Goal: Task Accomplishment & Management: Use online tool/utility

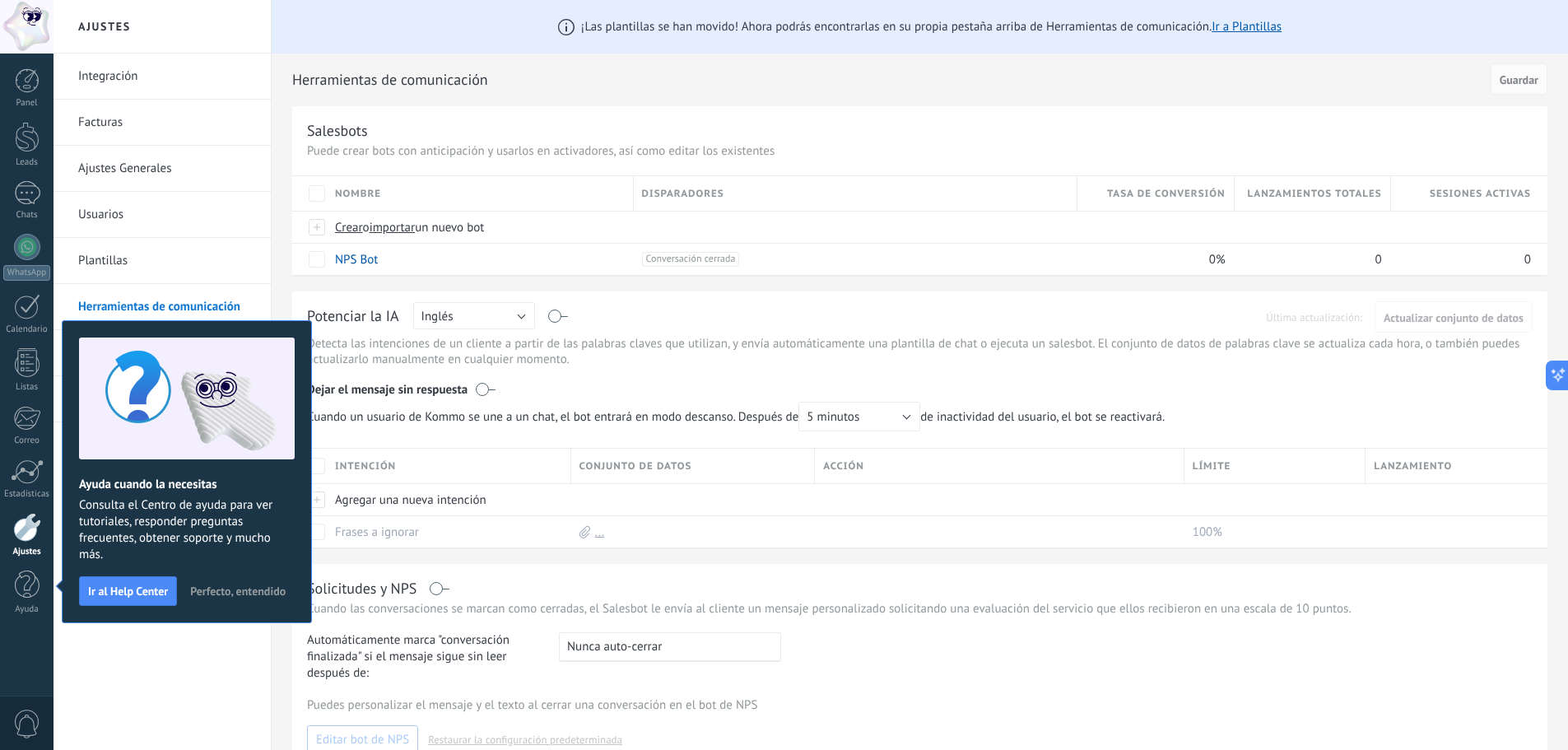
click at [965, 588] on div "Solicitudes y NPS" at bounding box center [920, 587] width 1226 height 19
click at [242, 589] on span "Perfecto, entendido" at bounding box center [238, 591] width 95 height 12
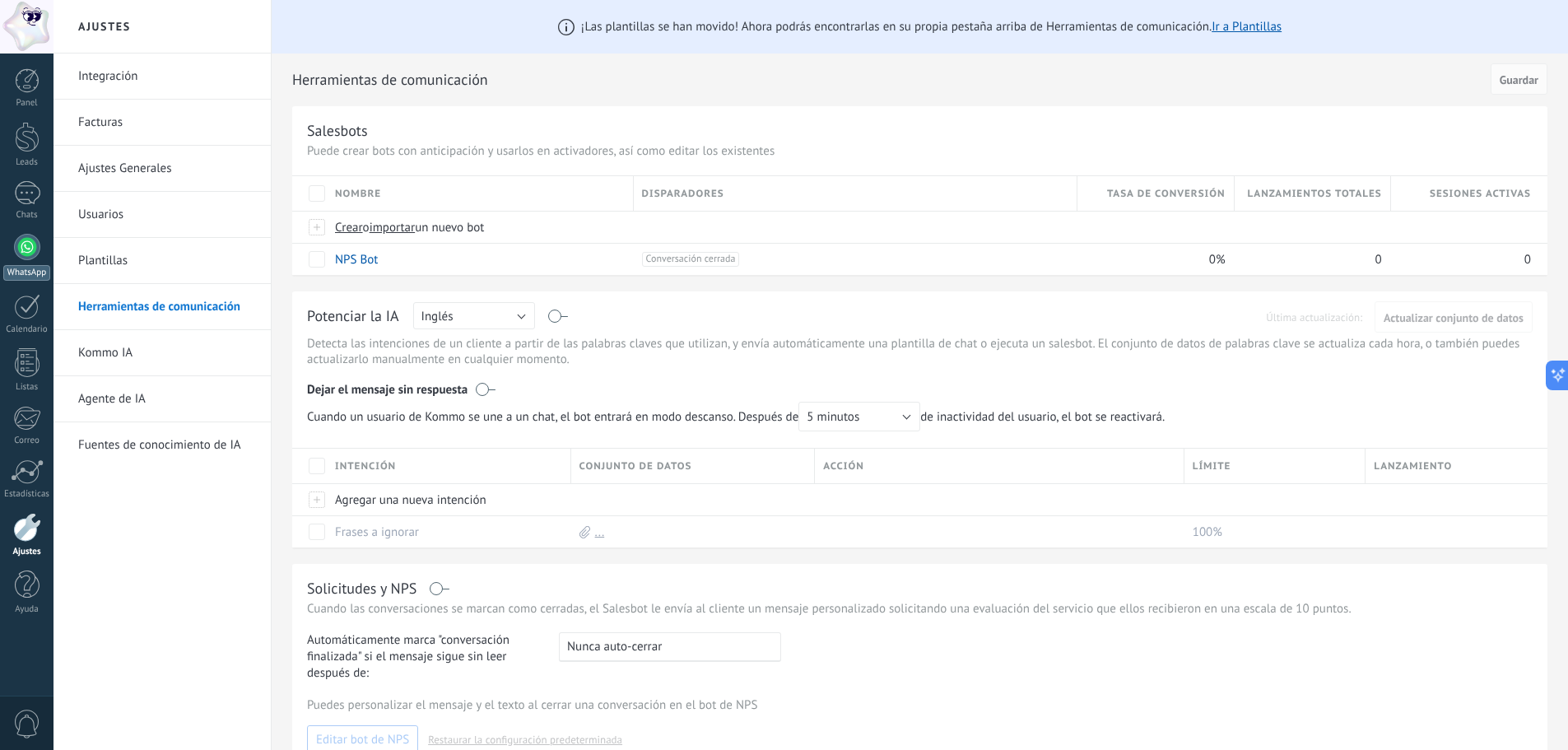
click at [27, 240] on div at bounding box center [27, 247] width 26 height 26
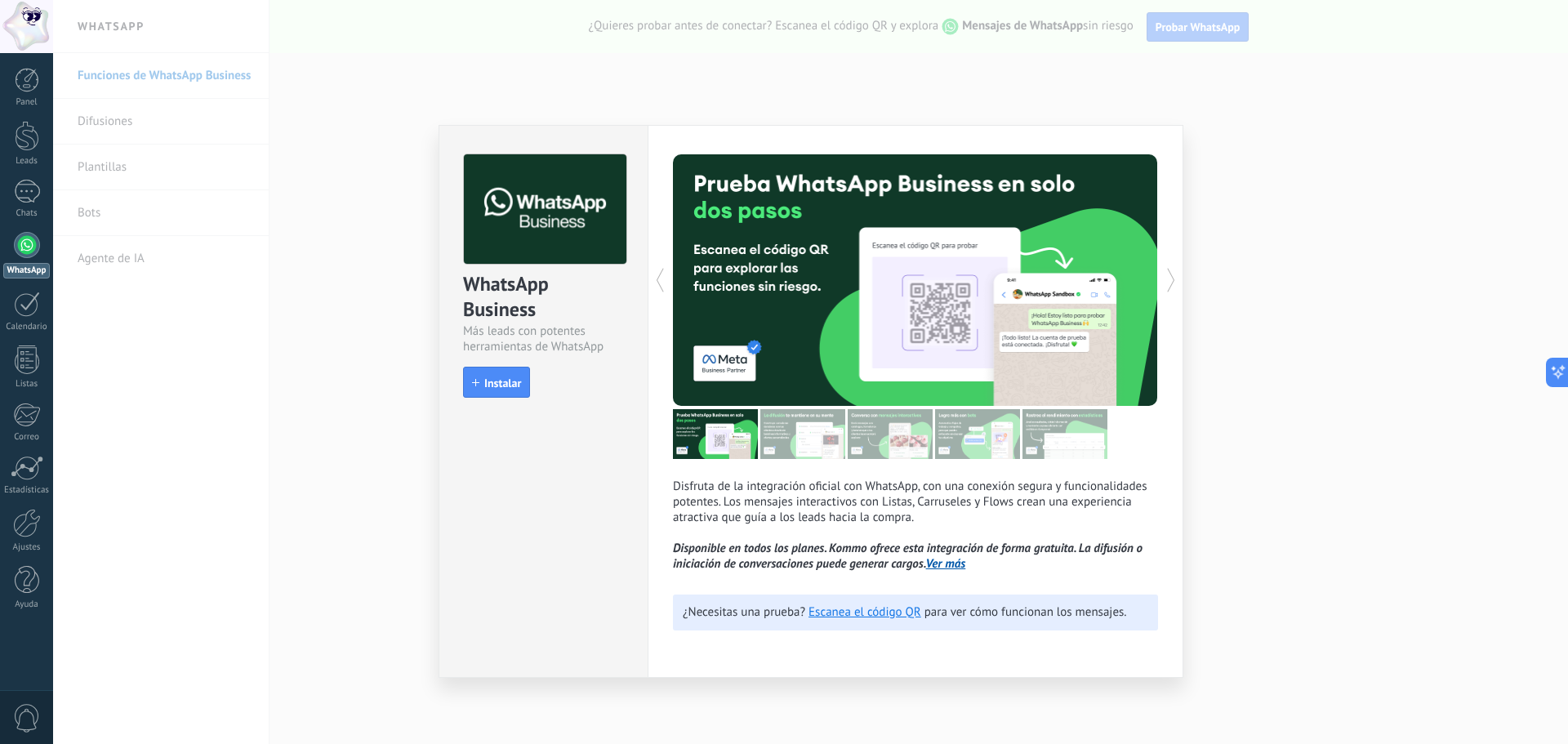
click at [1187, 271] on div "WhatsApp Business Más leads con potentes herramientas de WhatsApp install Insta…" at bounding box center [809, 372] width 1514 height 744
